Goal: Navigation & Orientation: Understand site structure

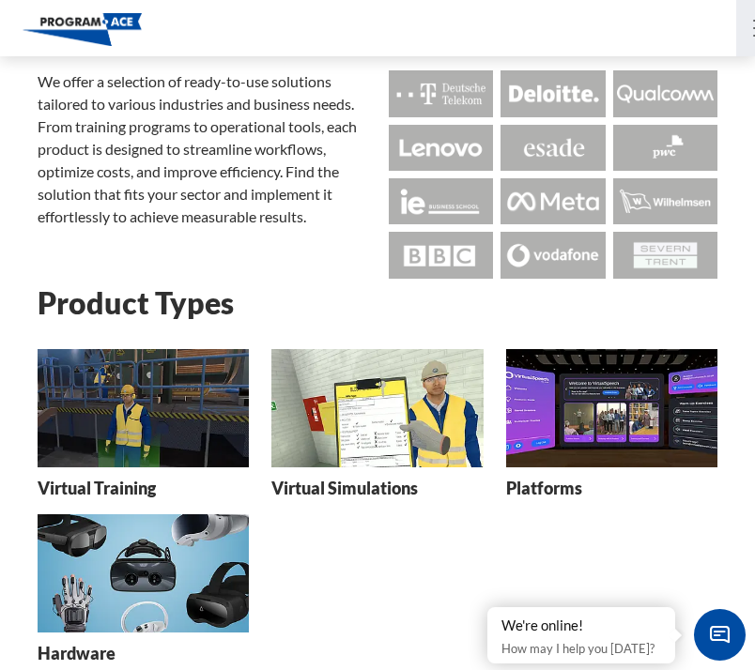
scroll to position [125, 0]
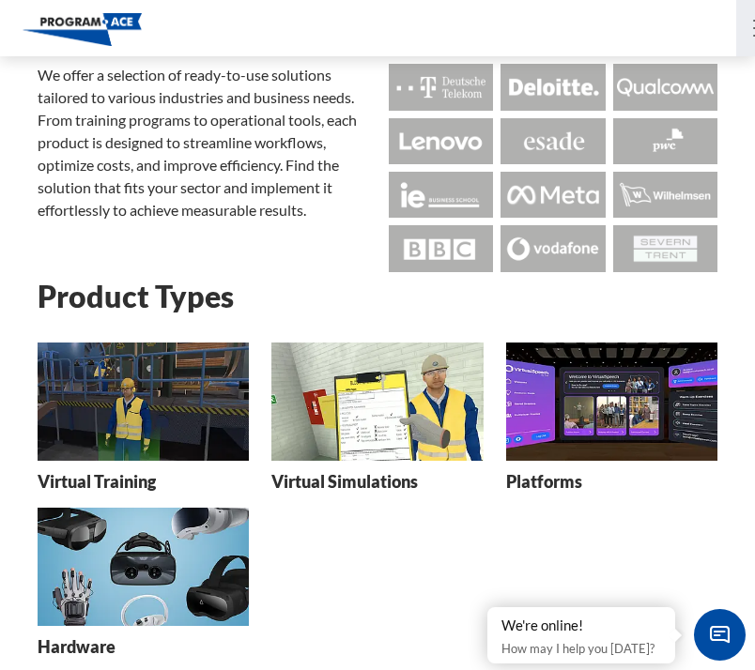
click at [129, 415] on img at bounding box center [143, 402] width 211 height 119
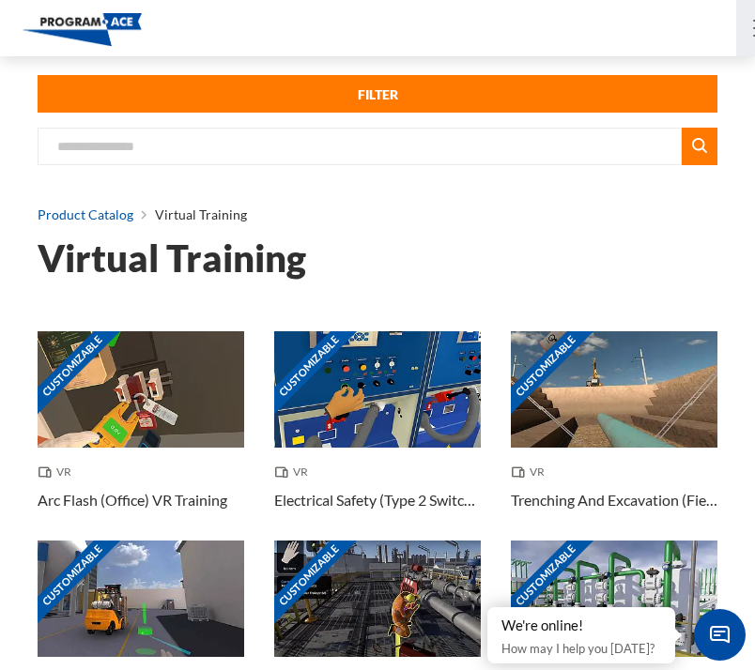
click at [99, 216] on link "Product Catalog" at bounding box center [86, 215] width 96 height 24
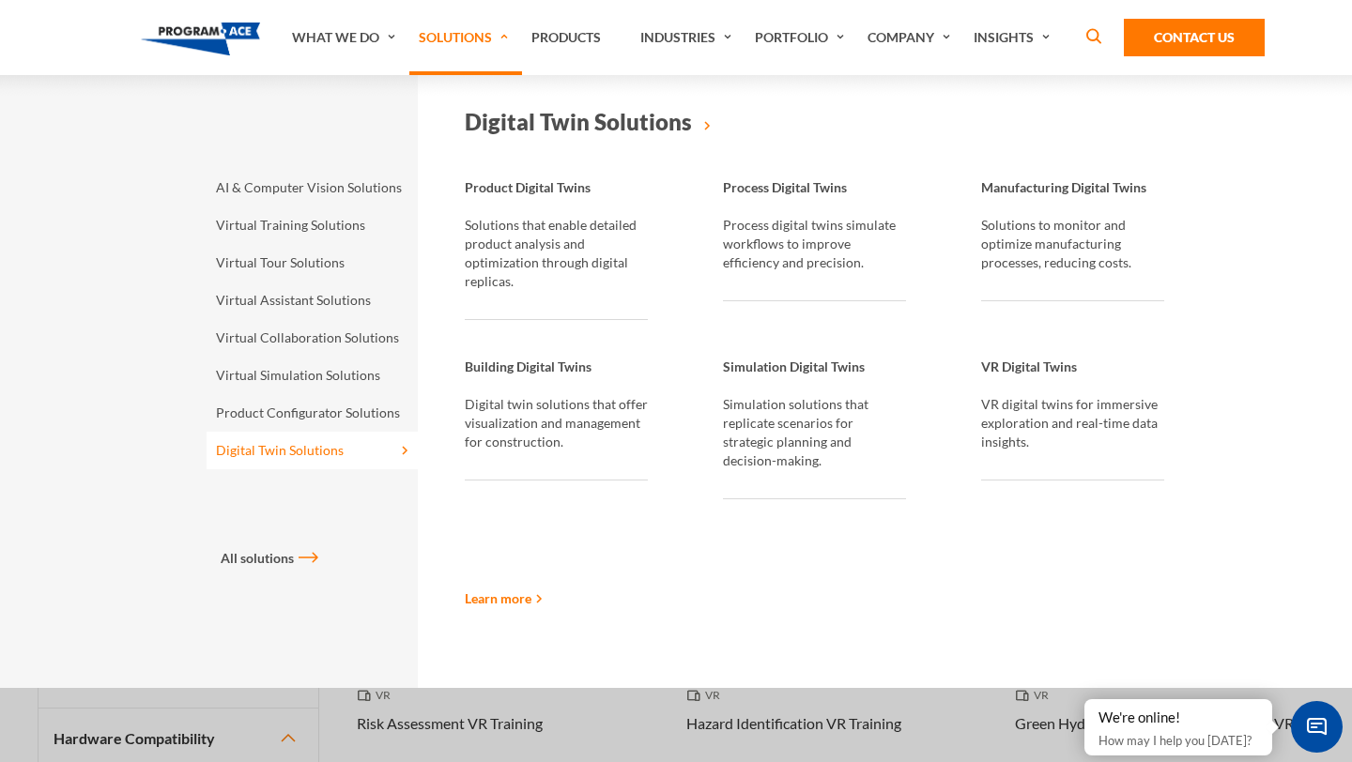
click at [297, 449] on link "Digital Twin Solutions" at bounding box center [311, 451] width 211 height 38
